Goal: Check status: Check status

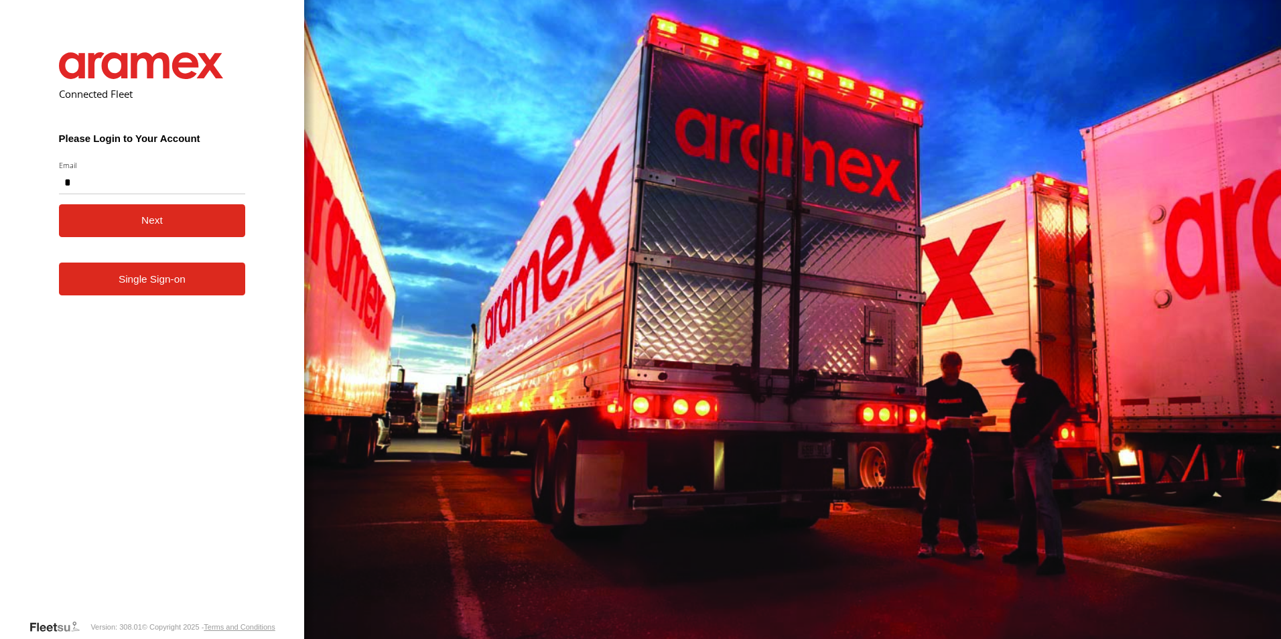
type input "**********"
click at [123, 226] on button "Next" at bounding box center [152, 220] width 187 height 33
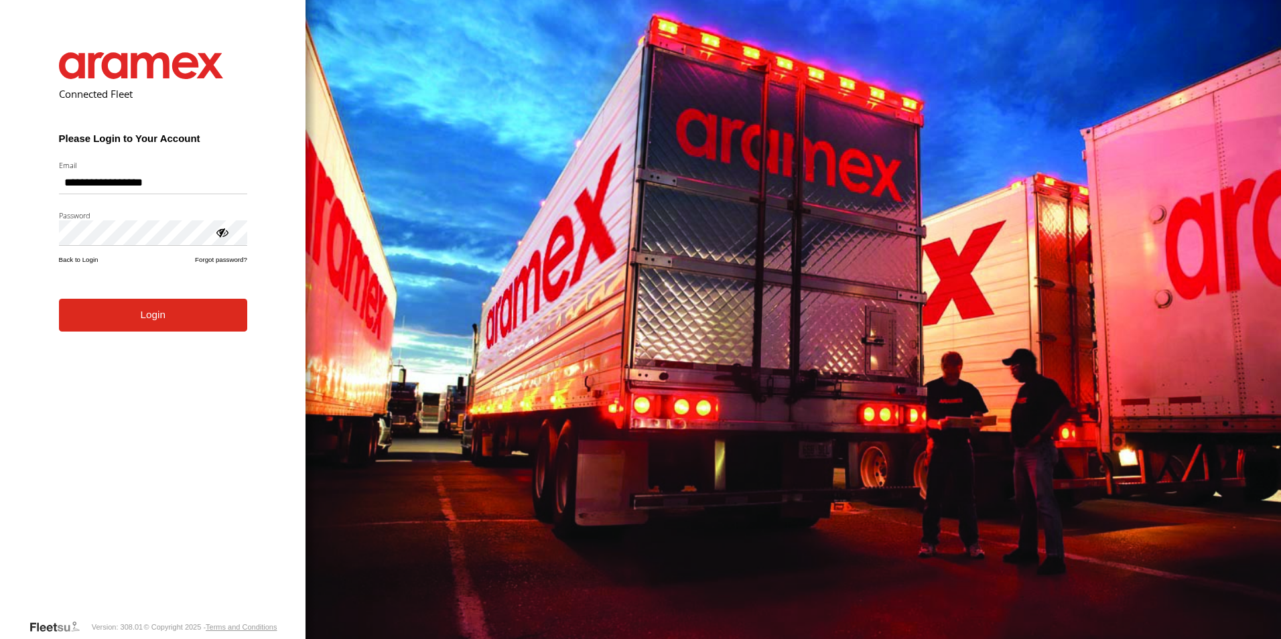
click at [168, 333] on form "**********" at bounding box center [153, 325] width 229 height 587
click at [145, 312] on button "Login" at bounding box center [153, 315] width 188 height 33
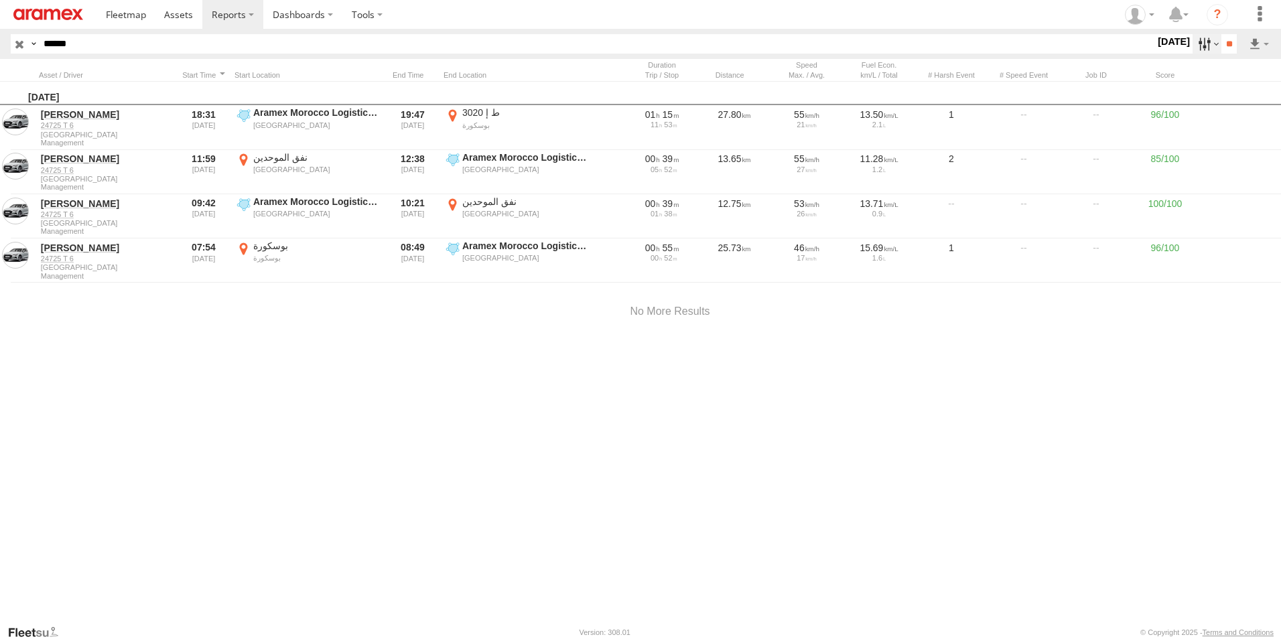
click at [1202, 46] on label at bounding box center [1207, 43] width 29 height 19
click at [0, 0] on label at bounding box center [0, 0] width 0 height 0
click at [1225, 46] on input "**" at bounding box center [1229, 43] width 15 height 19
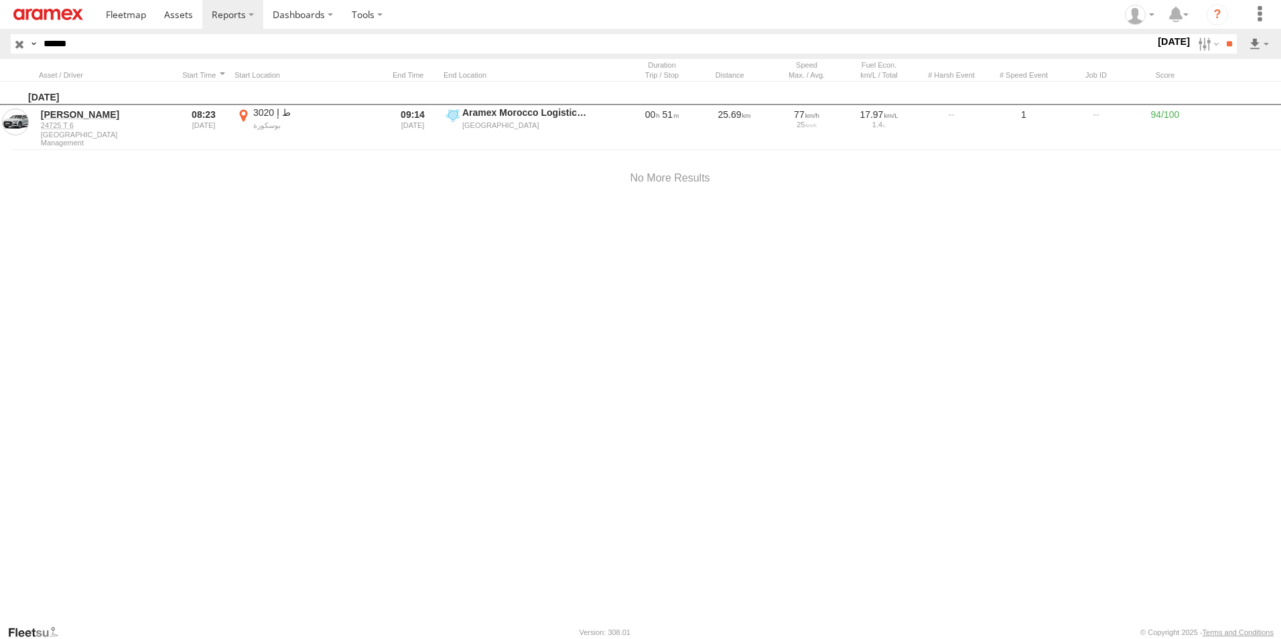
click at [200, 80] on div "Distance Job ID Score" at bounding box center [670, 70] width 1340 height 22
click at [202, 64] on div "Distance Job ID Score" at bounding box center [670, 70] width 1340 height 22
click at [202, 70] on div at bounding box center [203, 74] width 51 height 9
drag, startPoint x: 139, startPoint y: 53, endPoint x: -3, endPoint y: 45, distance: 141.6
click at [0, 45] on html at bounding box center [640, 319] width 1281 height 639
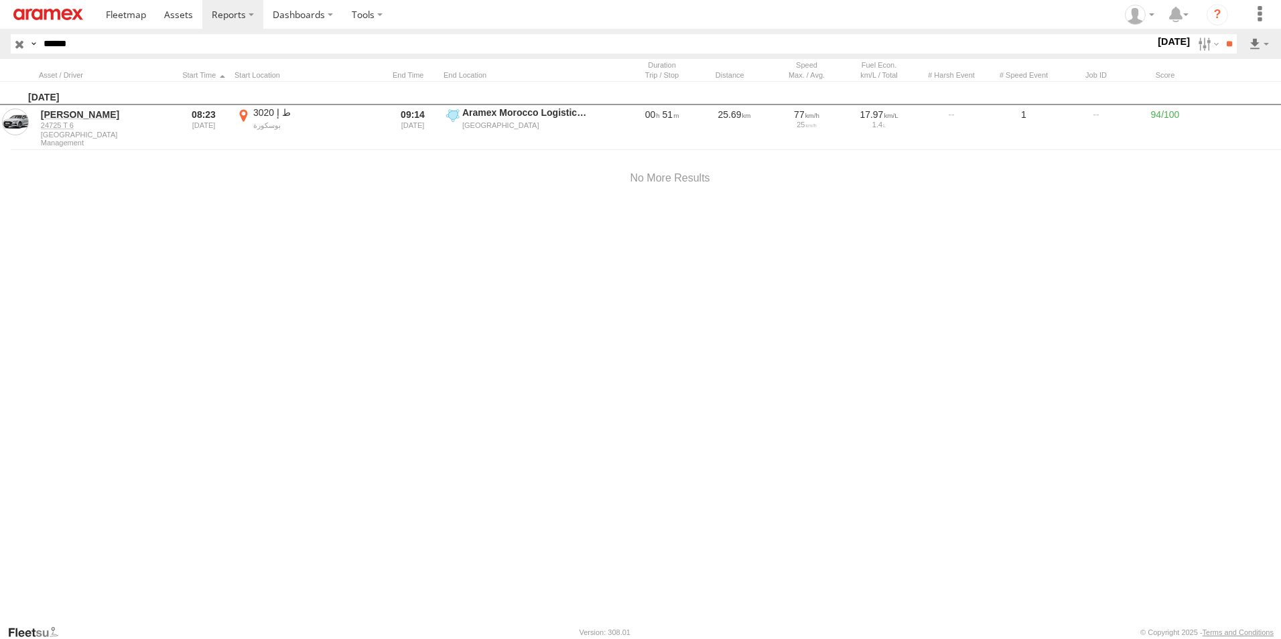
paste input "text"
type input "*****"
click at [1223, 47] on input "**" at bounding box center [1229, 43] width 15 height 19
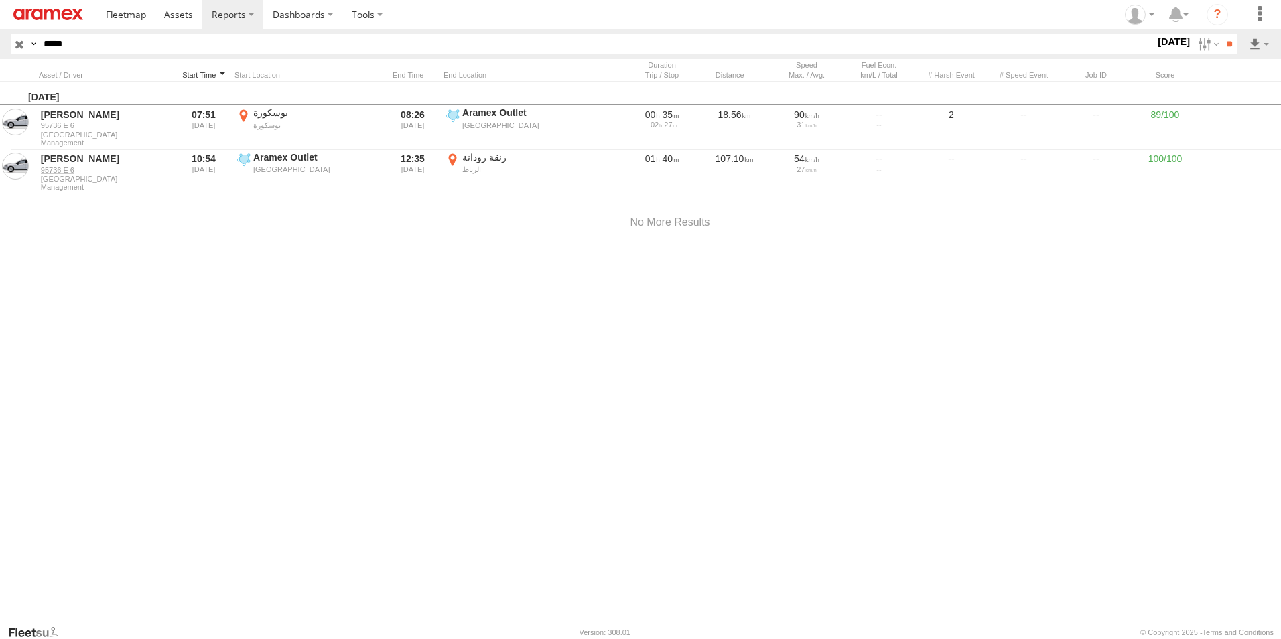
click at [206, 75] on div at bounding box center [203, 74] width 51 height 9
click at [188, 71] on div at bounding box center [203, 74] width 51 height 9
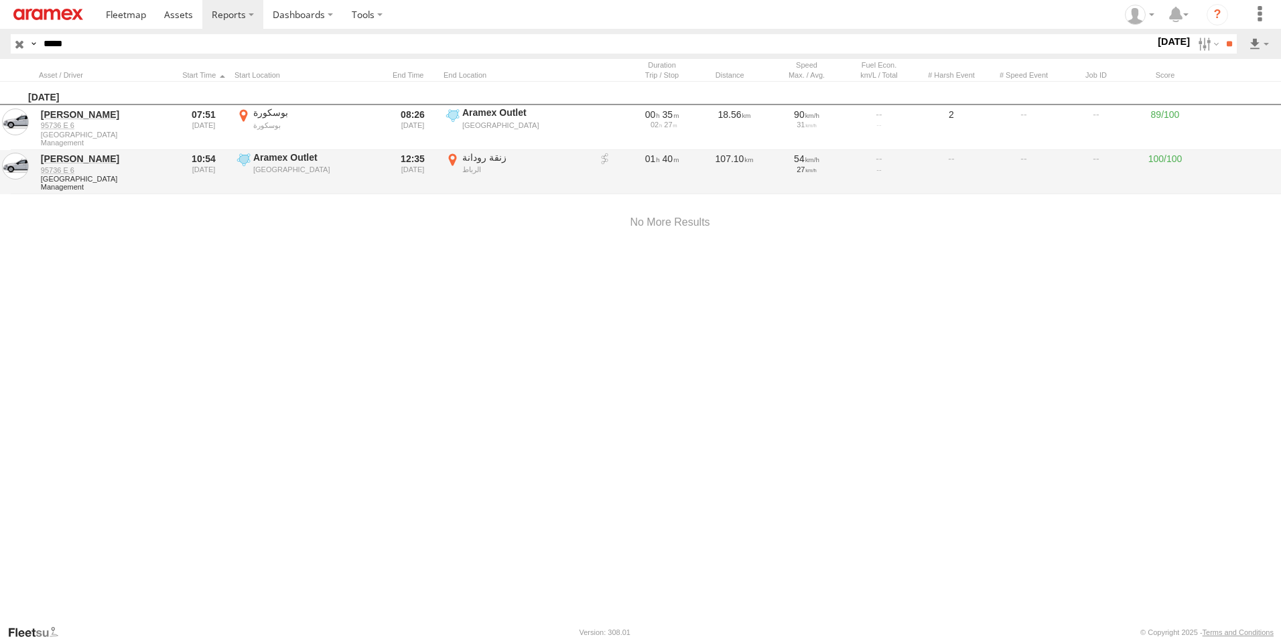
click at [452, 157] on label "زنقة رودانة الرباط 34.01237 -6.82241" at bounding box center [517, 172] width 147 height 42
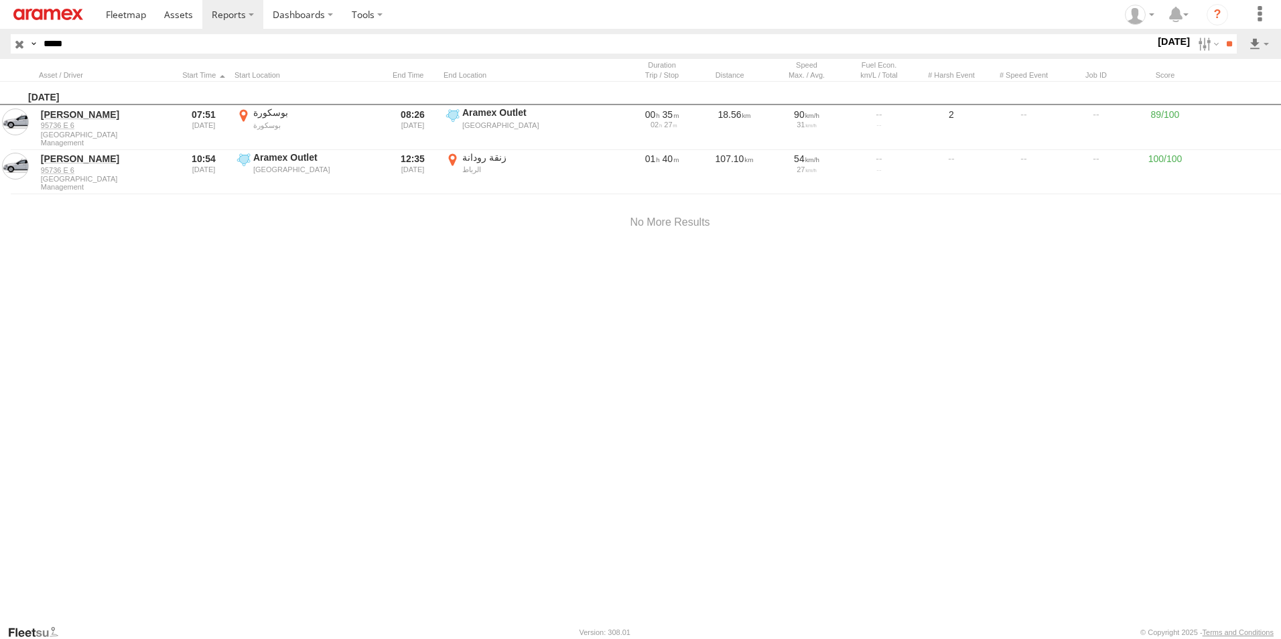
click at [0, 0] on button "Satellite" at bounding box center [0, 0] width 0 height 0
drag, startPoint x: 633, startPoint y: 320, endPoint x: 667, endPoint y: 466, distance: 150.0
click at [0, 0] on div at bounding box center [0, 0] width 0 height 0
drag, startPoint x: 769, startPoint y: 474, endPoint x: 742, endPoint y: 471, distance: 26.9
click at [0, 0] on div at bounding box center [0, 0] width 0 height 0
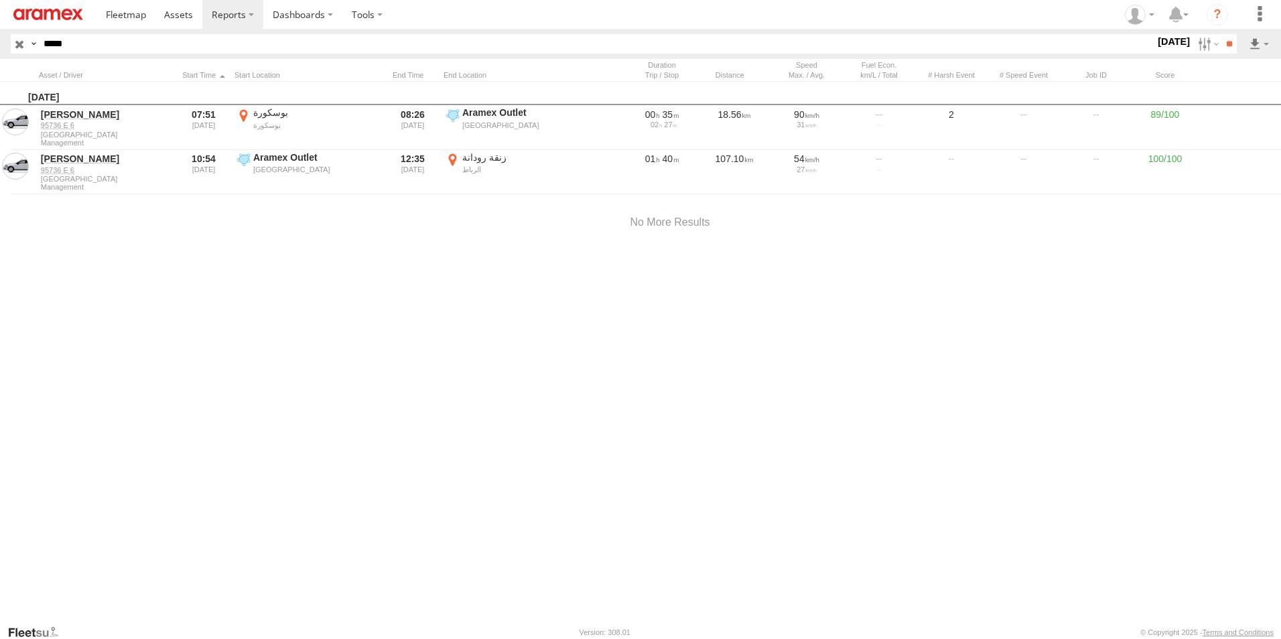
drag, startPoint x: 699, startPoint y: 297, endPoint x: 649, endPoint y: 222, distance: 89.4
click at [0, 0] on div at bounding box center [0, 0] width 0 height 0
drag, startPoint x: 665, startPoint y: 377, endPoint x: 673, endPoint y: 210, distance: 167.0
click at [0, 0] on div at bounding box center [0, 0] width 0 height 0
drag, startPoint x: 661, startPoint y: 346, endPoint x: 659, endPoint y: 206, distance: 139.4
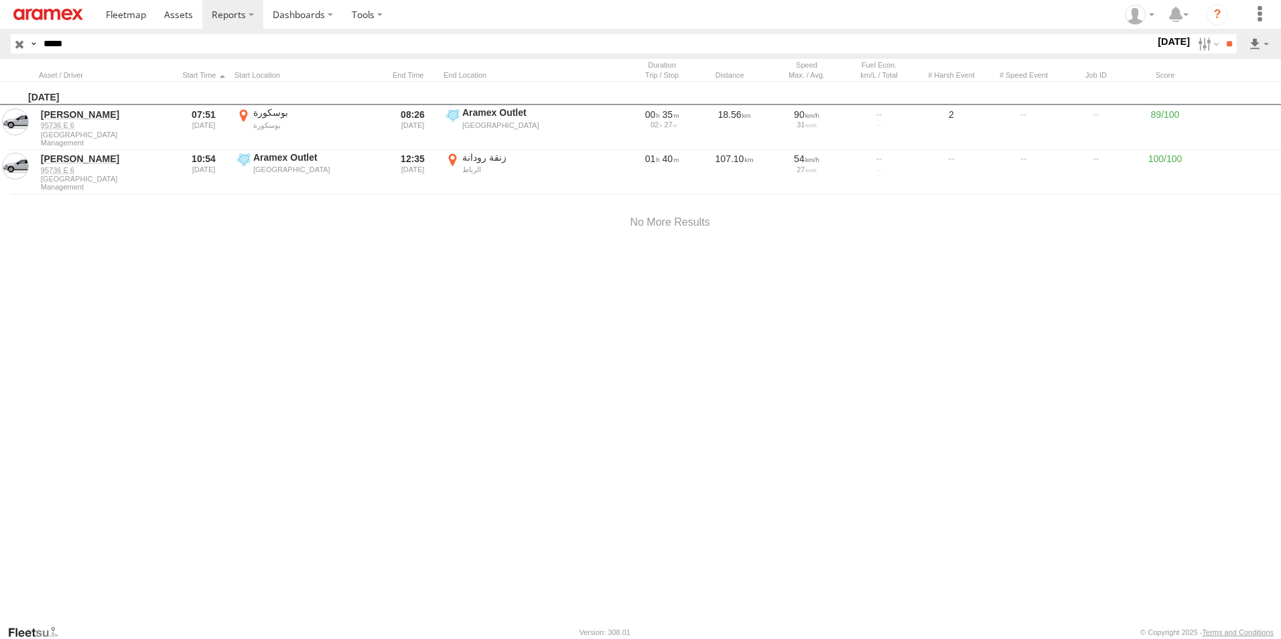
click at [0, 0] on div at bounding box center [0, 0] width 0 height 0
drag, startPoint x: 641, startPoint y: 468, endPoint x: 566, endPoint y: 468, distance: 74.4
click at [0, 0] on div at bounding box center [0, 0] width 0 height 0
drag, startPoint x: 661, startPoint y: 328, endPoint x: 677, endPoint y: 273, distance: 57.4
click at [0, 0] on div at bounding box center [0, 0] width 0 height 0
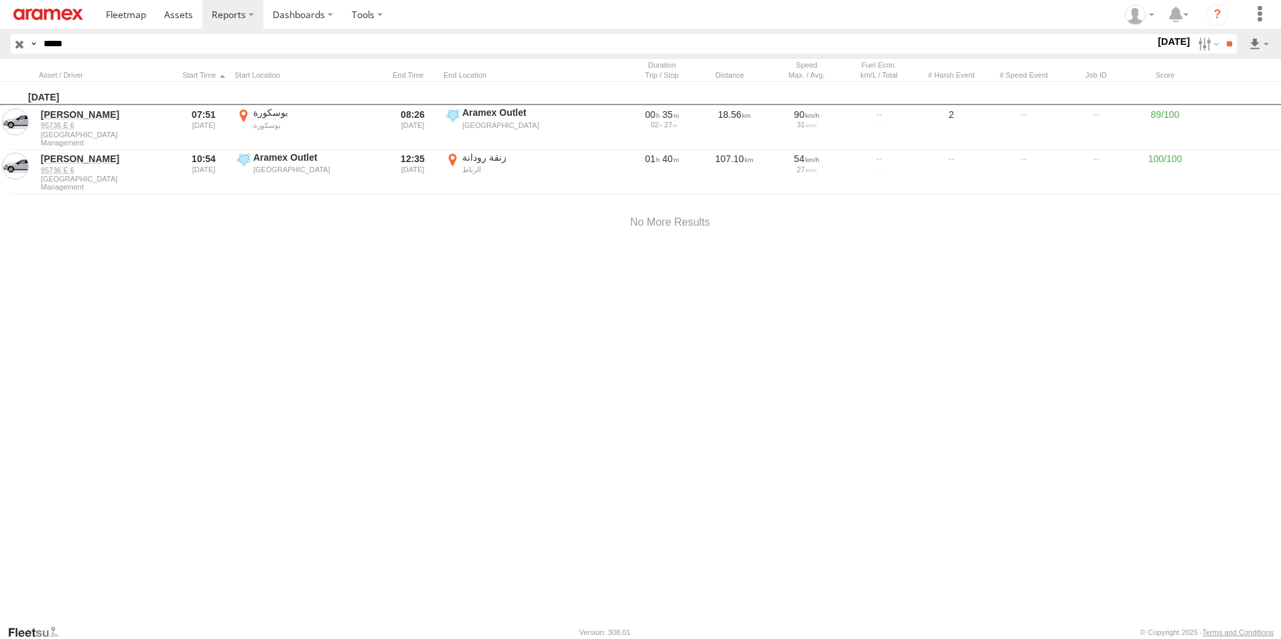
drag, startPoint x: 620, startPoint y: 326, endPoint x: 549, endPoint y: 497, distance: 185.1
click at [0, 0] on div at bounding box center [0, 0] width 0 height 0
drag, startPoint x: 592, startPoint y: 267, endPoint x: 608, endPoint y: 426, distance: 159.7
click at [0, 0] on div at bounding box center [0, 0] width 0 height 0
drag, startPoint x: 567, startPoint y: 501, endPoint x: 585, endPoint y: 482, distance: 26.1
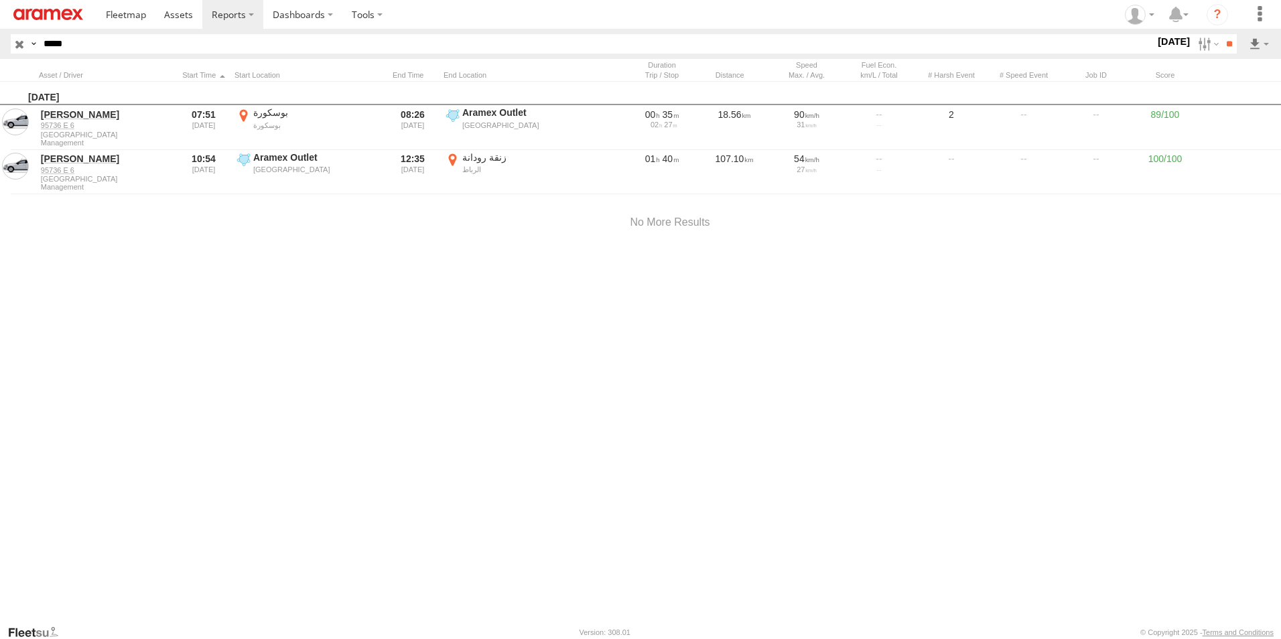
click at [0, 0] on div at bounding box center [0, 0] width 0 height 0
drag, startPoint x: 557, startPoint y: 296, endPoint x: 599, endPoint y: 385, distance: 98.6
click at [0, 0] on div at bounding box center [0, 0] width 0 height 0
drag, startPoint x: 434, startPoint y: 367, endPoint x: 456, endPoint y: 476, distance: 111.3
click at [0, 0] on div at bounding box center [0, 0] width 0 height 0
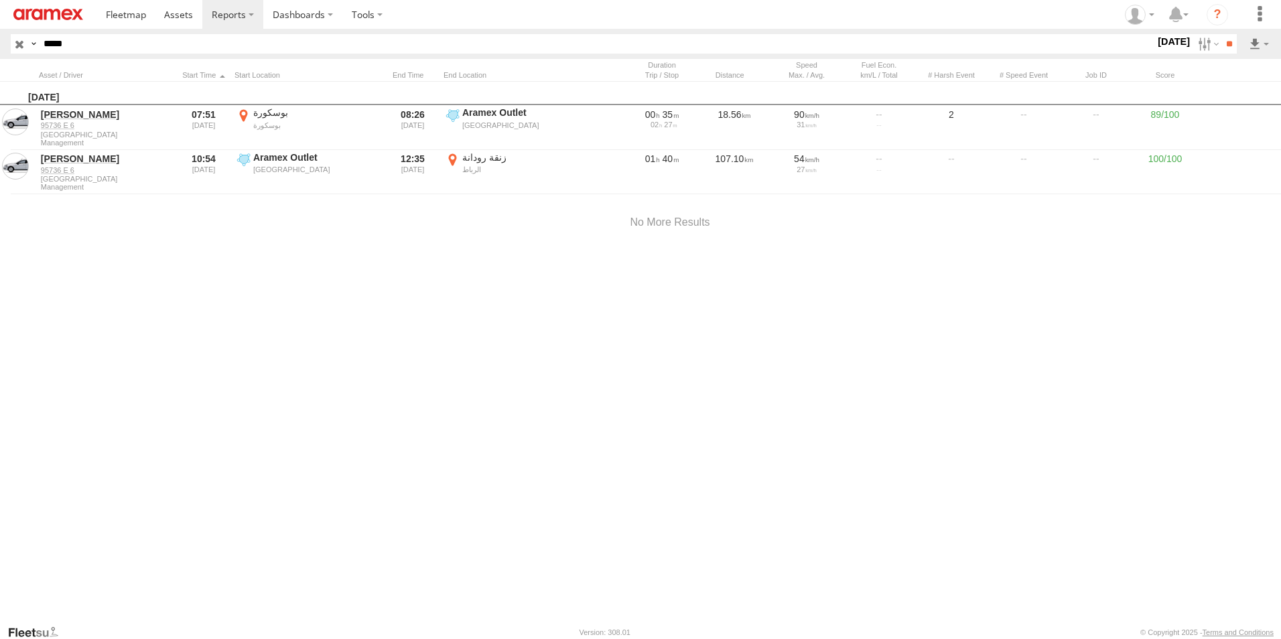
drag, startPoint x: 637, startPoint y: 386, endPoint x: 758, endPoint y: 239, distance: 190.5
click at [0, 0] on div at bounding box center [0, 0] width 0 height 0
drag, startPoint x: 884, startPoint y: 452, endPoint x: 787, endPoint y: 263, distance: 211.6
click at [0, 0] on div at bounding box center [0, 0] width 0 height 0
drag, startPoint x: 793, startPoint y: 517, endPoint x: 786, endPoint y: 501, distance: 18.3
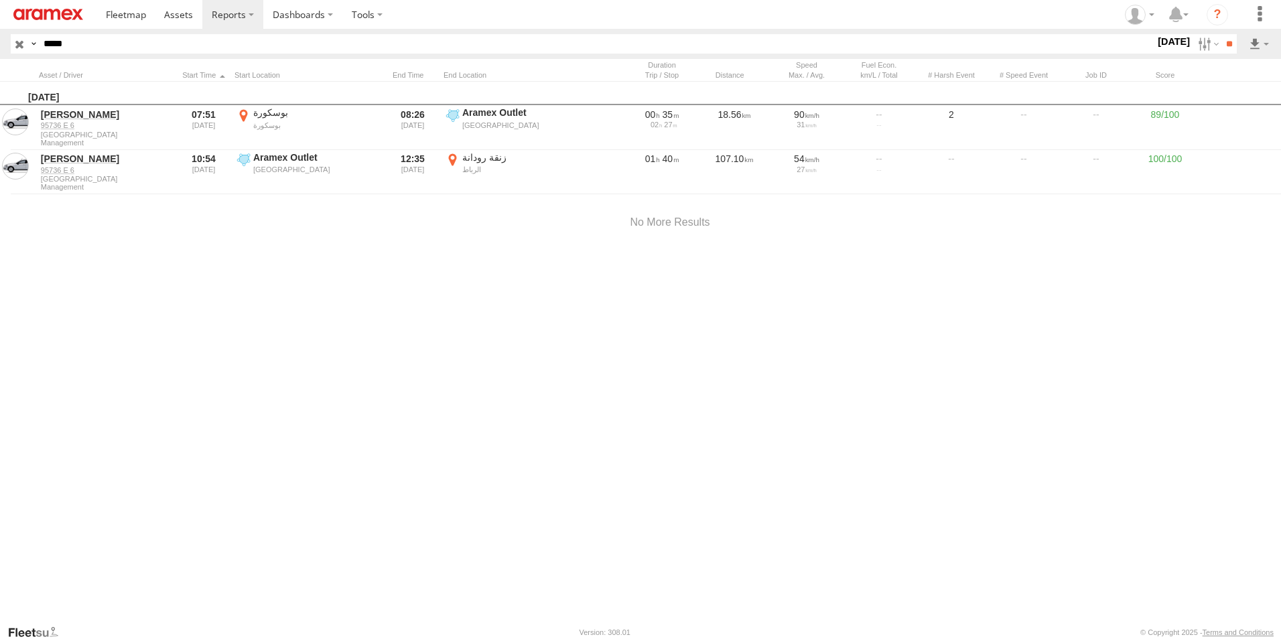
click at [0, 0] on div at bounding box center [0, 0] width 0 height 0
drag, startPoint x: 696, startPoint y: 437, endPoint x: 726, endPoint y: 500, distance: 69.5
click at [0, 0] on div at bounding box center [0, 0] width 0 height 0
drag, startPoint x: 682, startPoint y: 346, endPoint x: 686, endPoint y: 432, distance: 85.9
click at [0, 0] on div at bounding box center [0, 0] width 0 height 0
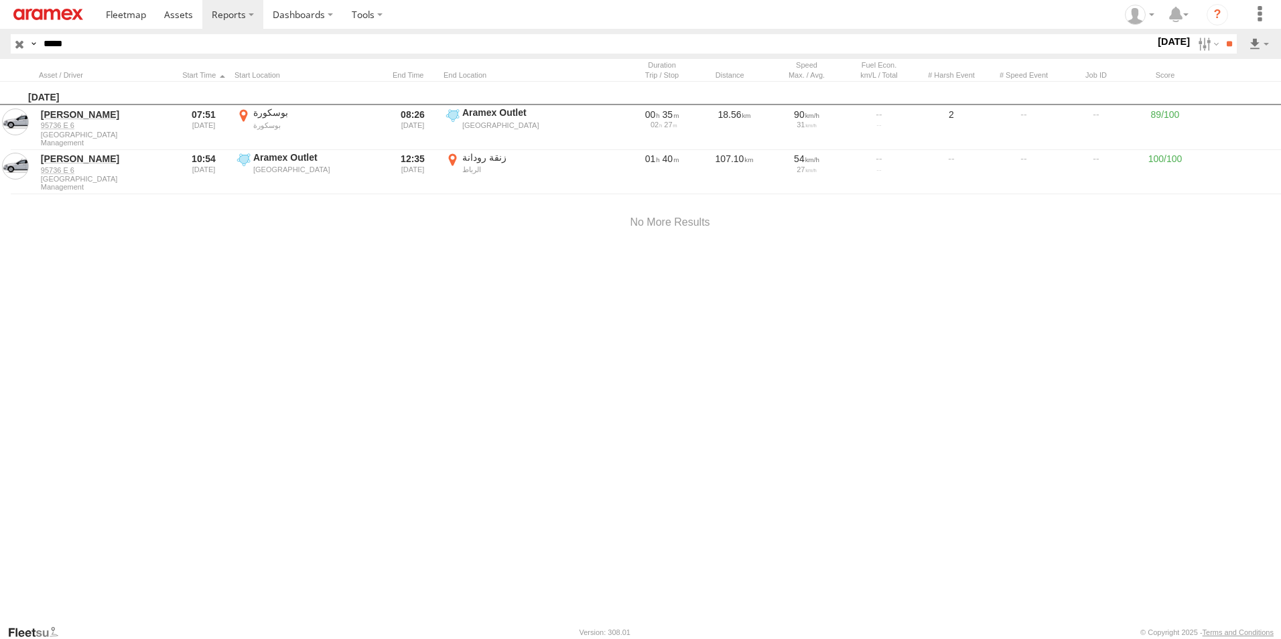
click at [0, 0] on label "×" at bounding box center [0, 0] width 0 height 0
click at [1225, 45] on input "**" at bounding box center [1229, 43] width 15 height 19
